Goal: Check status: Check status

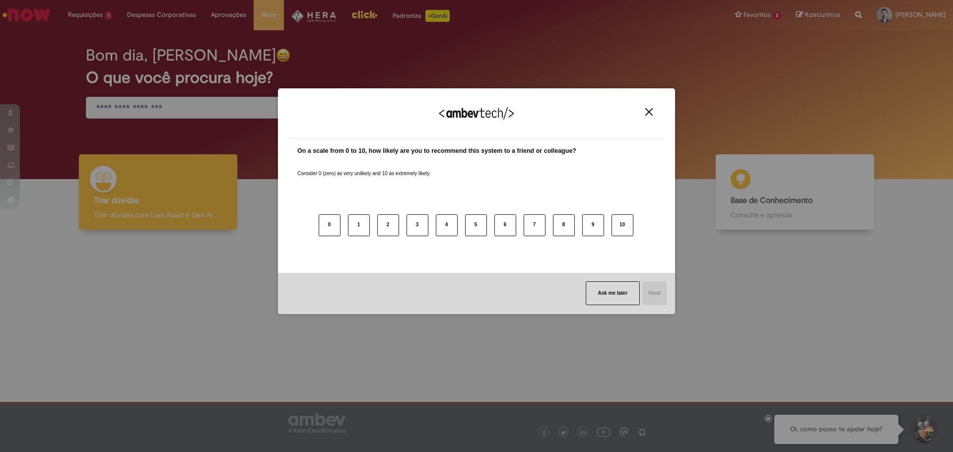
click at [647, 106] on div "We appreciate your feedback!" at bounding box center [476, 119] width 373 height 39
click at [647, 109] on img "Close" at bounding box center [648, 111] width 7 height 7
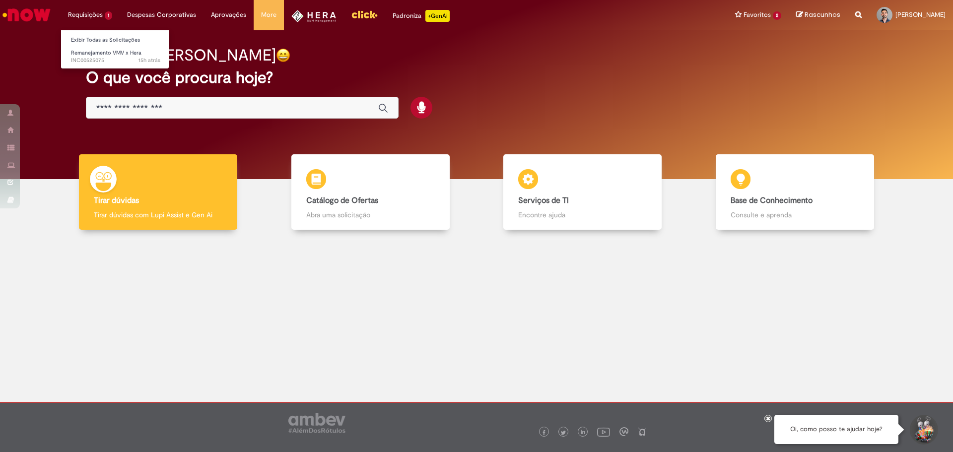
click at [75, 5] on li "Requisições 1 Exibir Todas as Solicitações Remanejamento VMV x [PERSON_NAME] 15…" at bounding box center [90, 15] width 59 height 30
click at [88, 36] on link "Exibir Todas as Solicitações" at bounding box center [115, 40] width 109 height 11
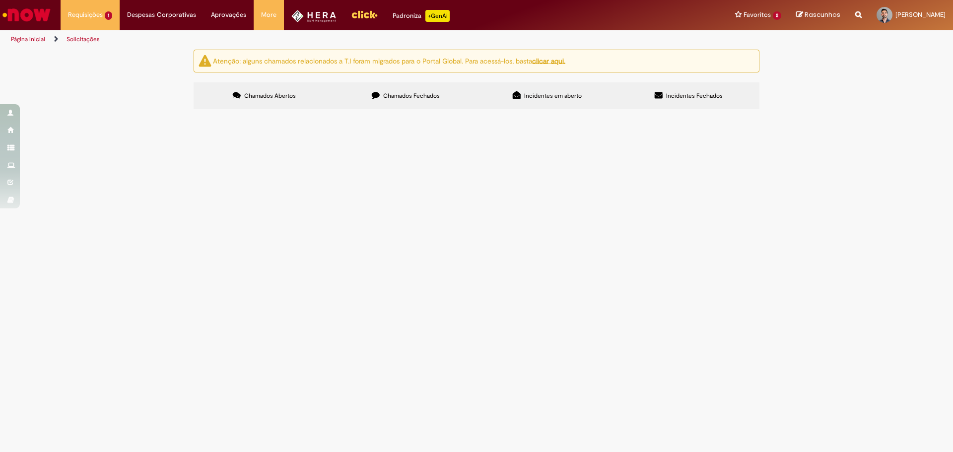
click at [421, 96] on span "Chamados Fechados" at bounding box center [411, 96] width 57 height 8
click at [111, 54] on span "Remanejamento VMV x Hera" at bounding box center [106, 52] width 70 height 7
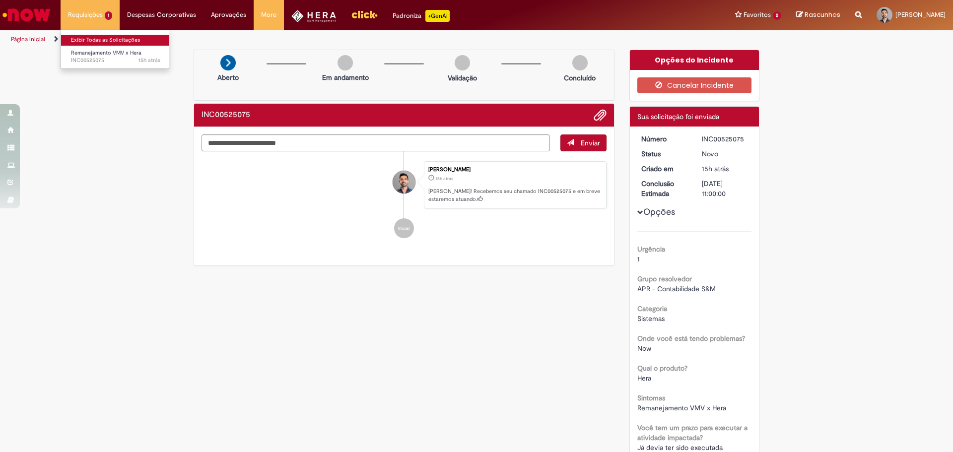
click at [100, 44] on link "Exibir Todas as Solicitações" at bounding box center [115, 40] width 109 height 11
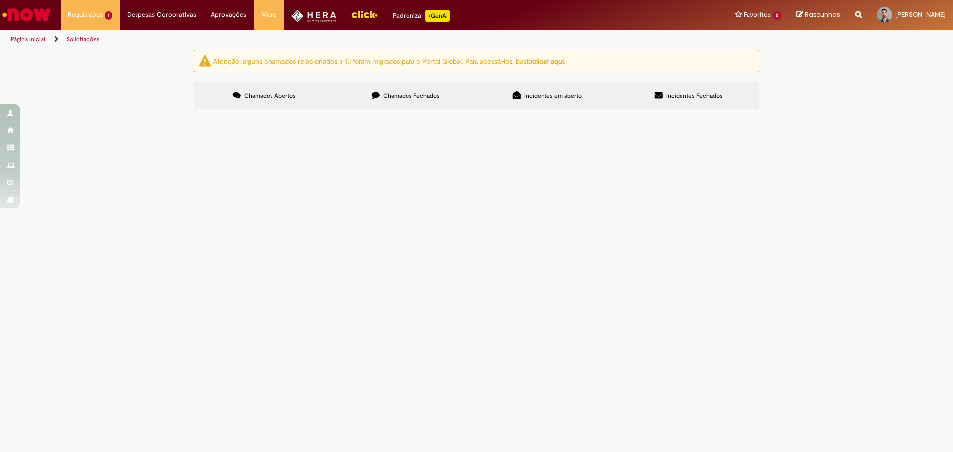
click at [527, 96] on span "Incidentes em aberto" at bounding box center [553, 96] width 58 height 8
click at [674, 98] on span "Incidentes Fechados" at bounding box center [694, 96] width 57 height 8
click at [0, 0] on span "Remanejamento VMV x Hera" at bounding box center [0, 0] width 0 height 0
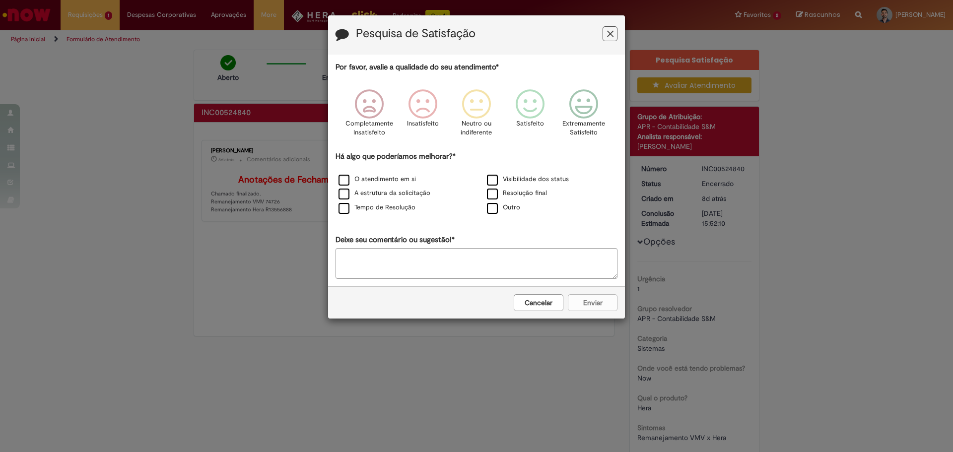
click at [605, 33] on button "Feedback" at bounding box center [609, 33] width 15 height 15
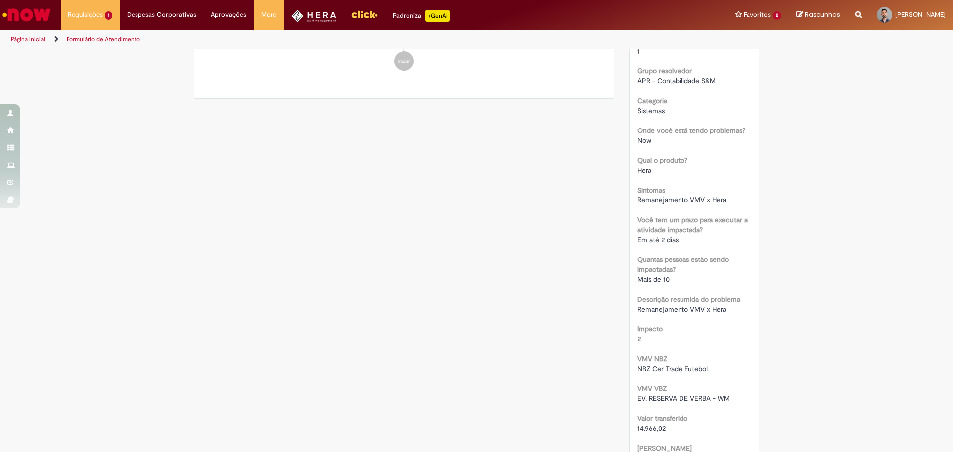
scroll to position [298, 0]
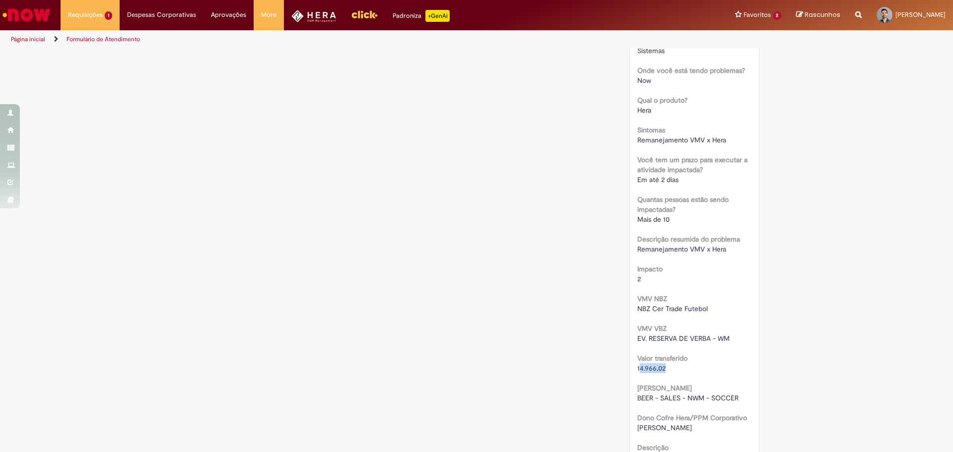
drag, startPoint x: 635, startPoint y: 368, endPoint x: 666, endPoint y: 372, distance: 31.5
click at [666, 372] on div "14.966,02" at bounding box center [694, 368] width 115 height 10
